Goal: Transaction & Acquisition: Purchase product/service

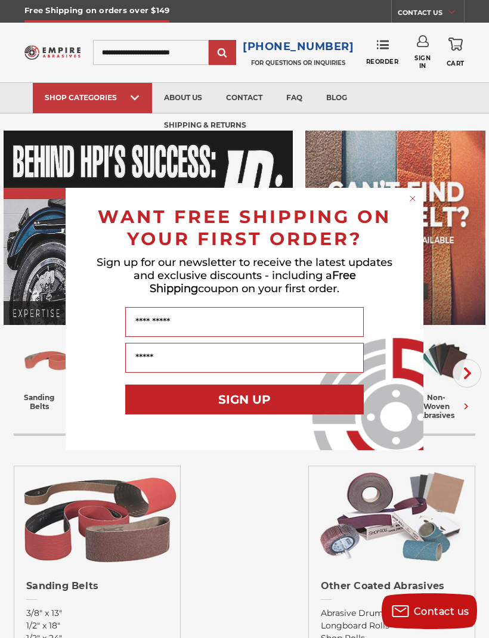
click at [409, 195] on circle "Close dialog" at bounding box center [412, 198] width 11 height 11
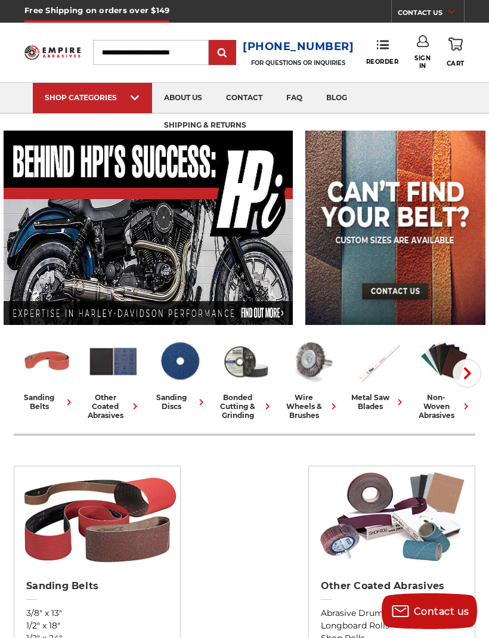
click at [356, 113] on link "6" x 48"" at bounding box center [355, 113] width 33 height 0
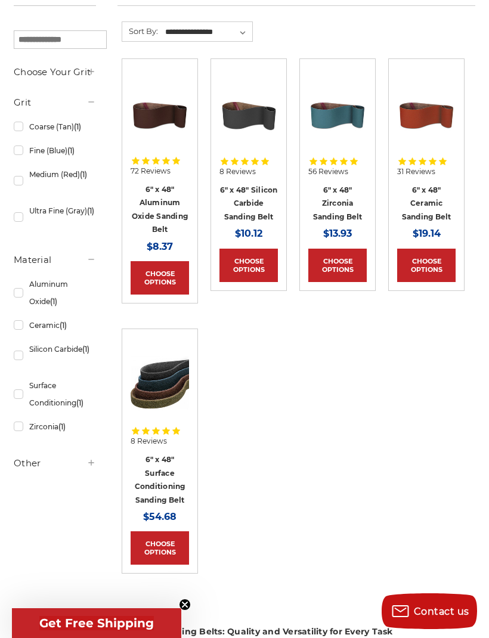
scroll to position [209, 0]
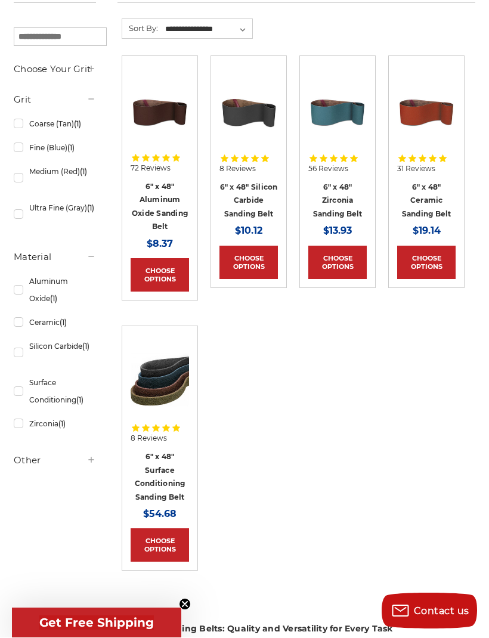
click at [151, 548] on link "Choose Options" at bounding box center [160, 545] width 58 height 33
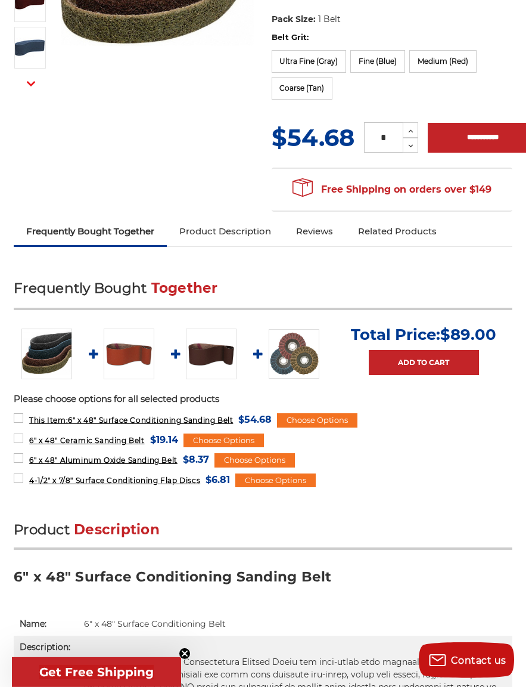
scroll to position [298, 0]
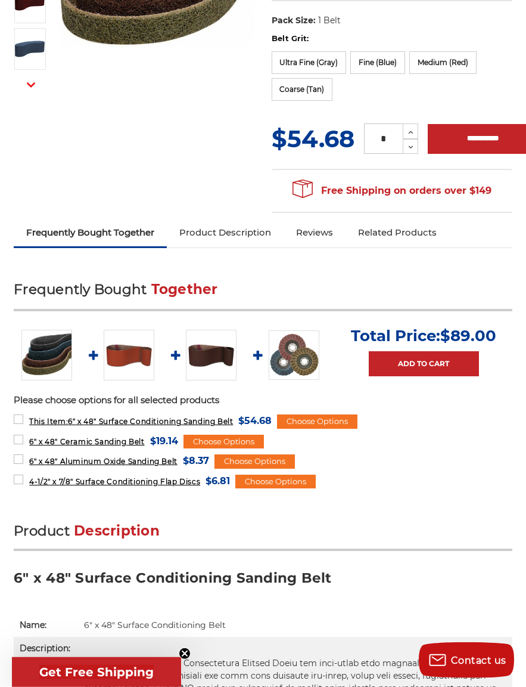
click at [324, 418] on div "Choose Options" at bounding box center [317, 421] width 80 height 14
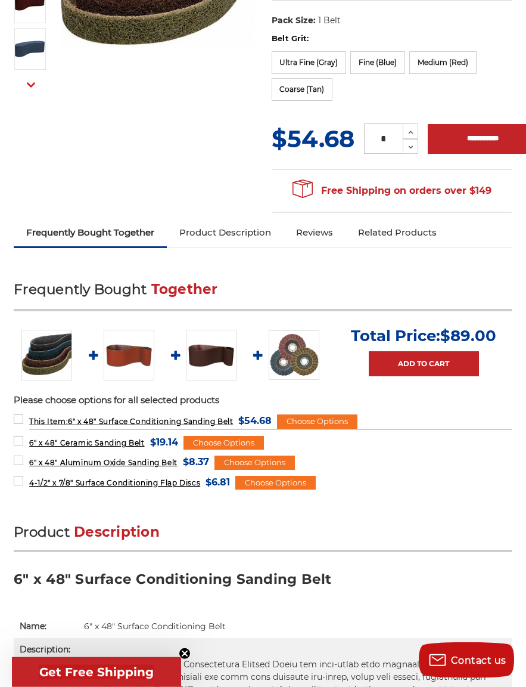
scroll to position [299, 0]
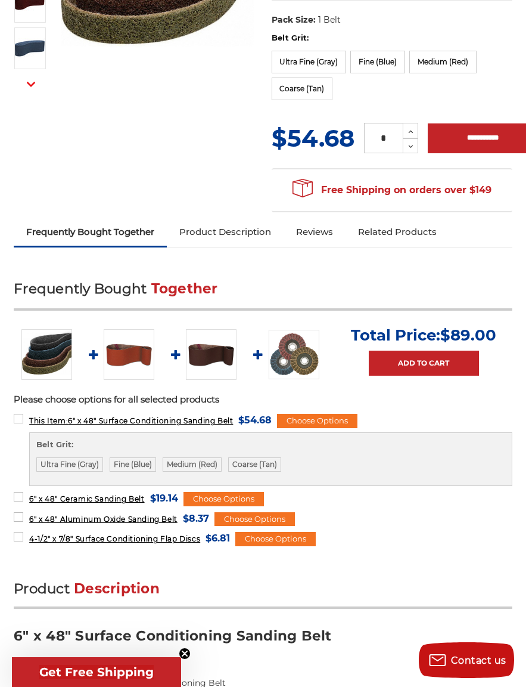
click at [64, 465] on label "Ultra Fine (Gray)" at bounding box center [69, 464] width 67 height 14
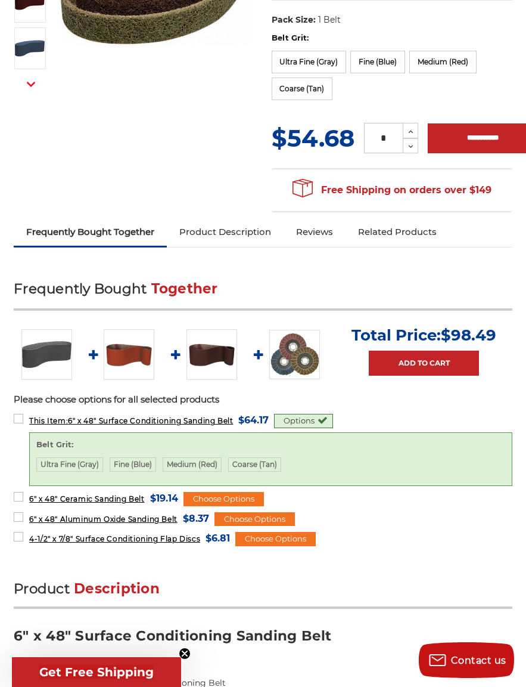
click at [17, 493] on label "6" x 48" Ceramic Sanding Belt MSRP: Was: Now: $19.14 (You save )" at bounding box center [96, 498] width 164 height 16
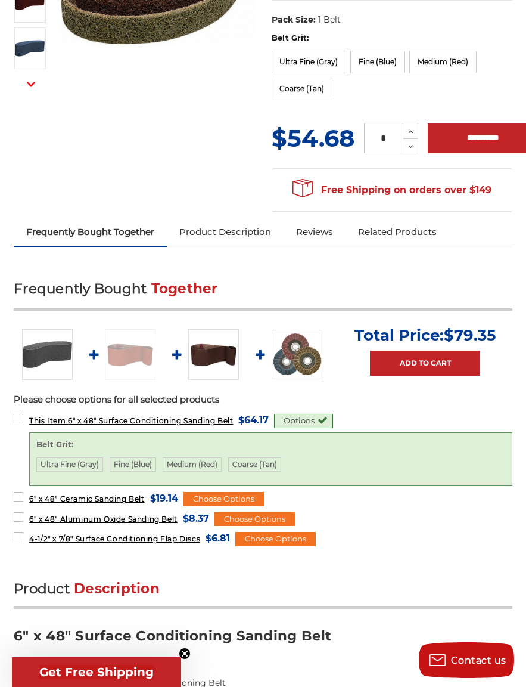
click at [14, 513] on label "6" x 48" Aluminum Oxide Sanding Belt MSRP: Was: Now: $8.37 (You save )" at bounding box center [111, 518] width 195 height 16
click at [15, 536] on label "4-1/2" x 7/8" Surface Conditioning Flap Discs MSRP: Was: Now: $6.81 (You save )" at bounding box center [122, 538] width 216 height 16
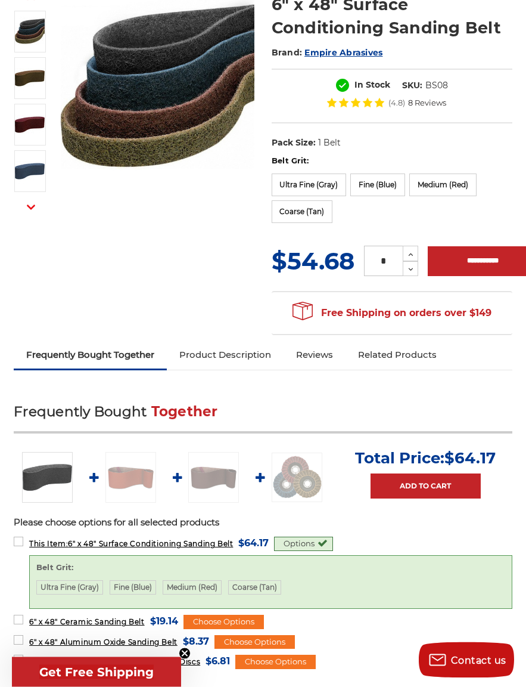
scroll to position [173, 0]
